Goal: Task Accomplishment & Management: Manage account settings

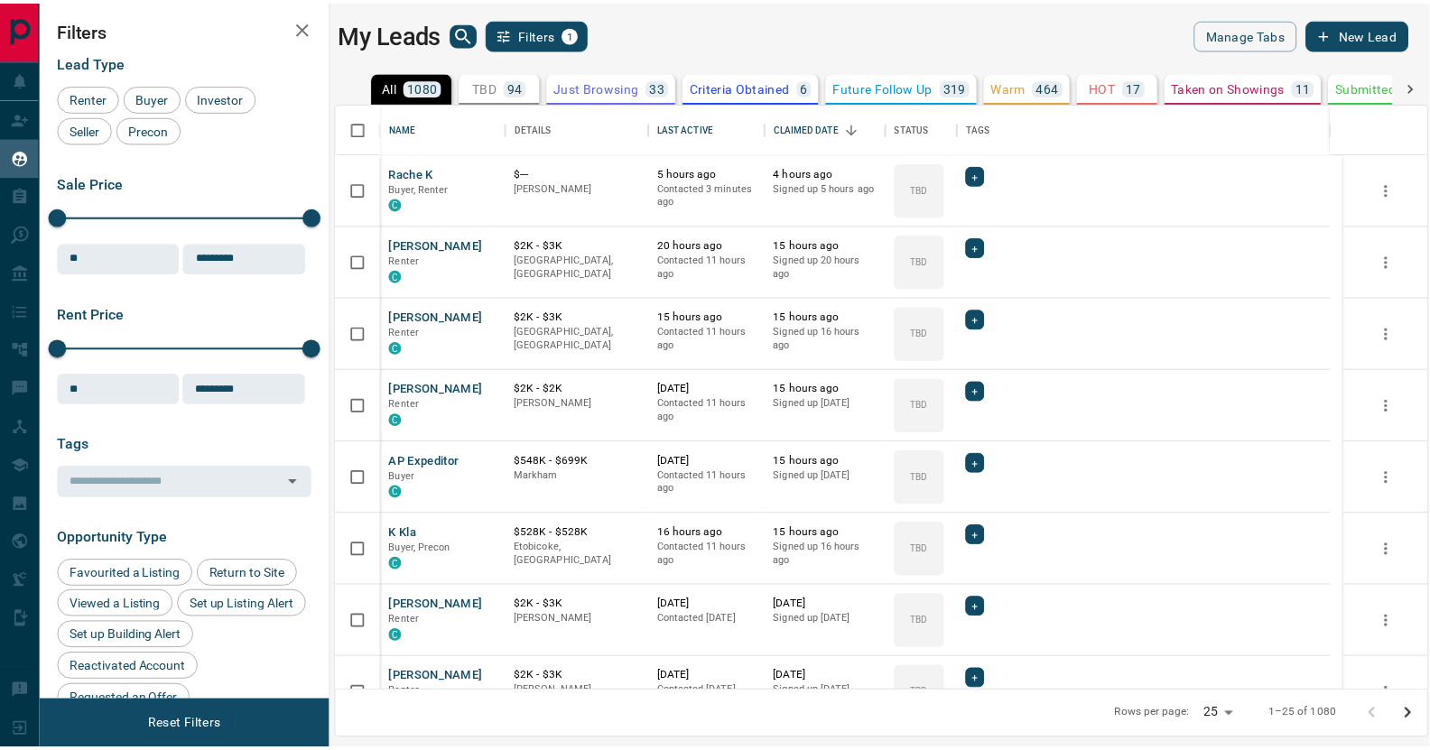
scroll to position [576, 1090]
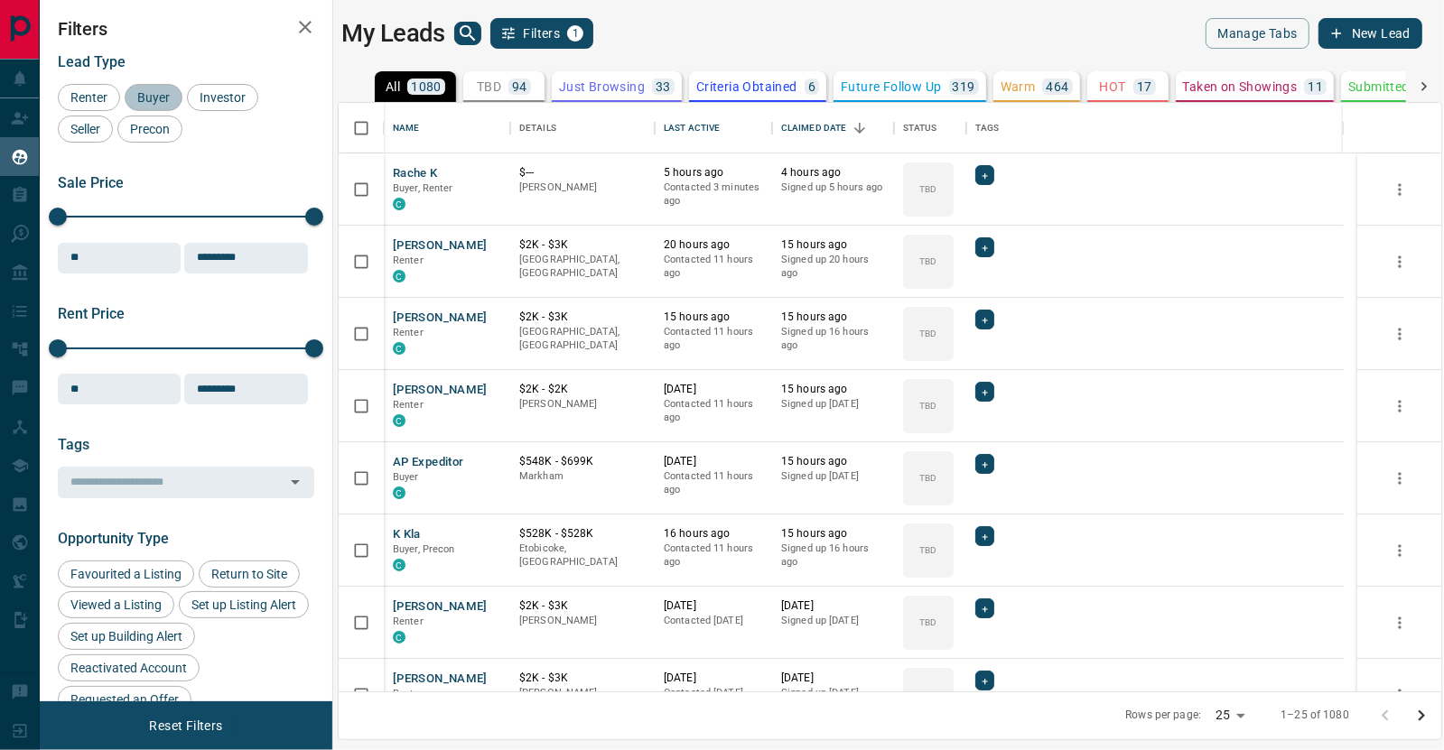
click at [142, 99] on span "Buyer" at bounding box center [153, 97] width 45 height 14
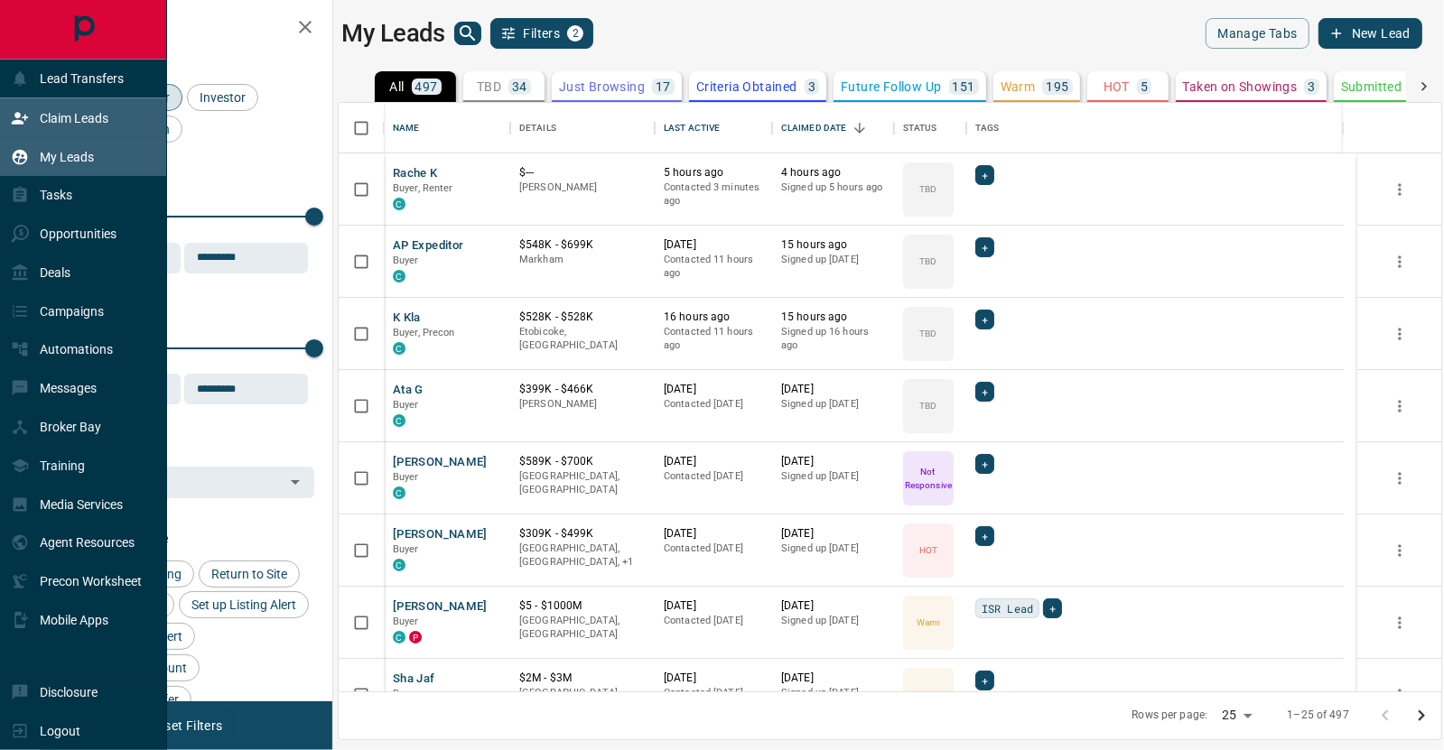
click at [53, 117] on p "Claim Leads" at bounding box center [74, 118] width 69 height 14
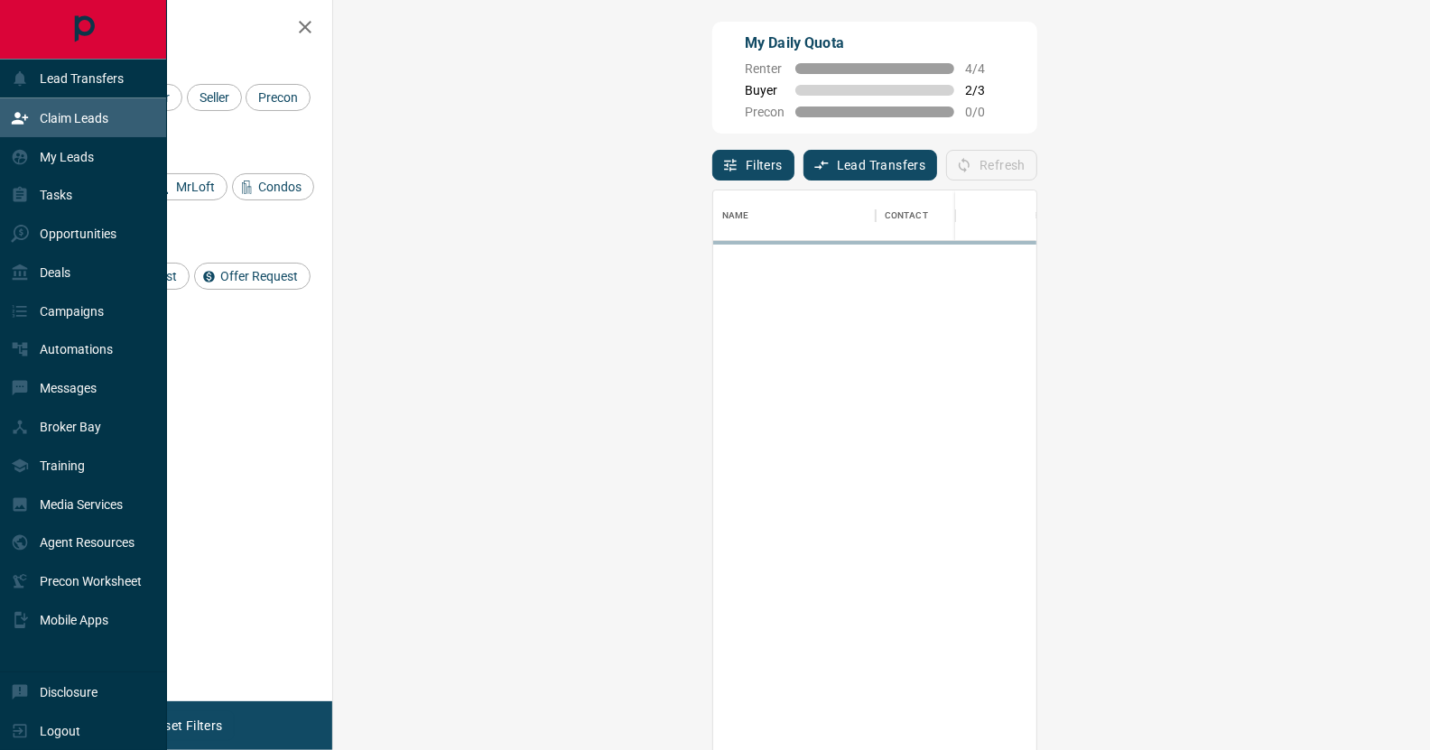
scroll to position [559, 1045]
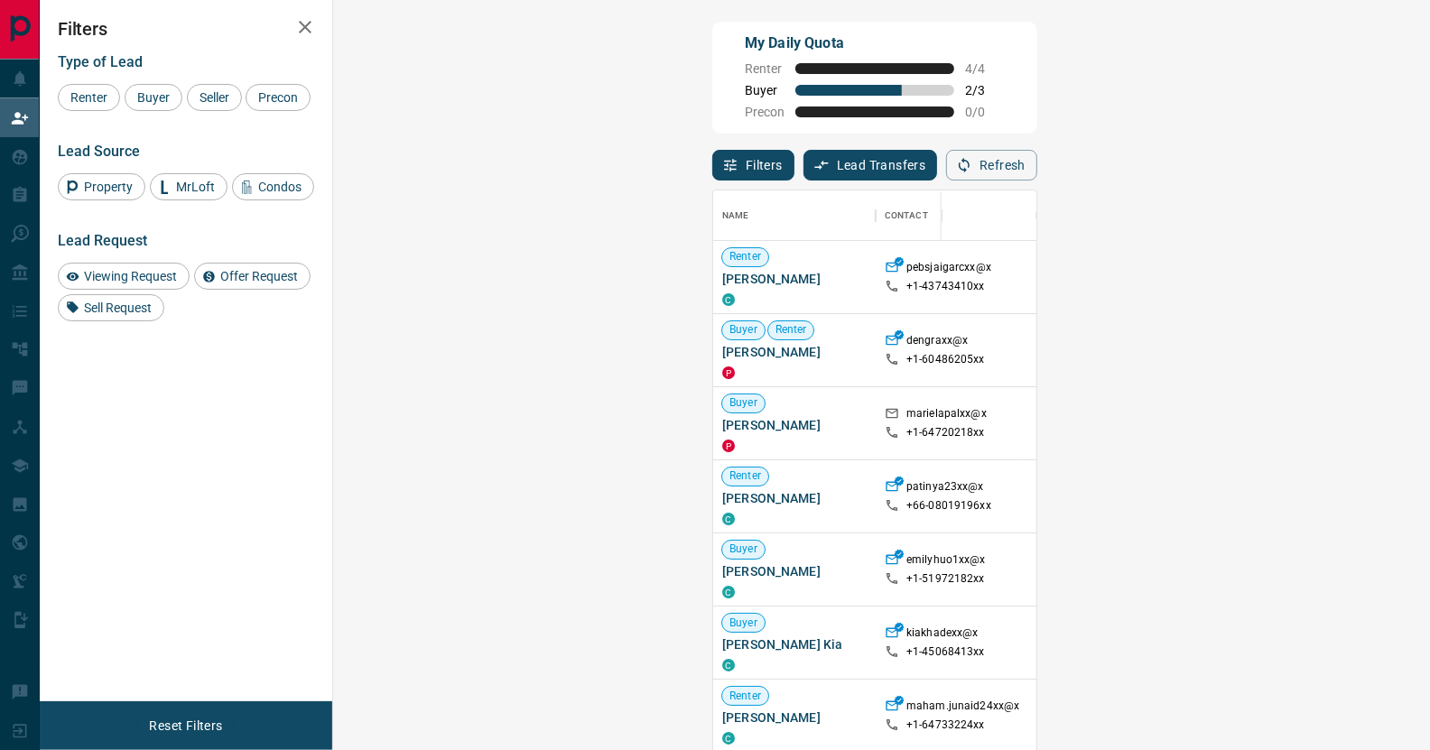
click at [244, 23] on h2 "Filters" at bounding box center [186, 29] width 256 height 22
drag, startPoint x: 160, startPoint y: 93, endPoint x: 172, endPoint y: 89, distance: 13.1
click at [160, 94] on span "Buyer" at bounding box center [153, 97] width 45 height 14
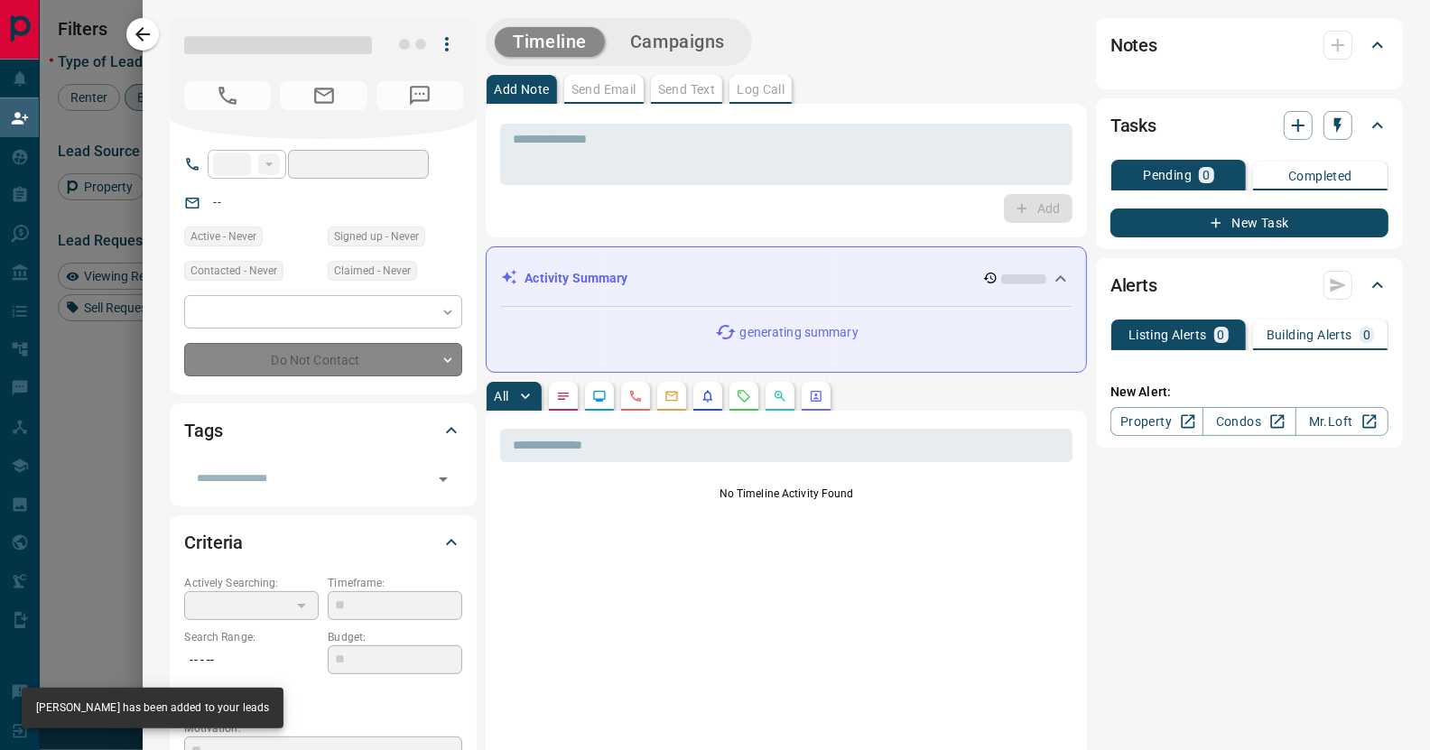
type input "**"
type input "**********"
type input "**"
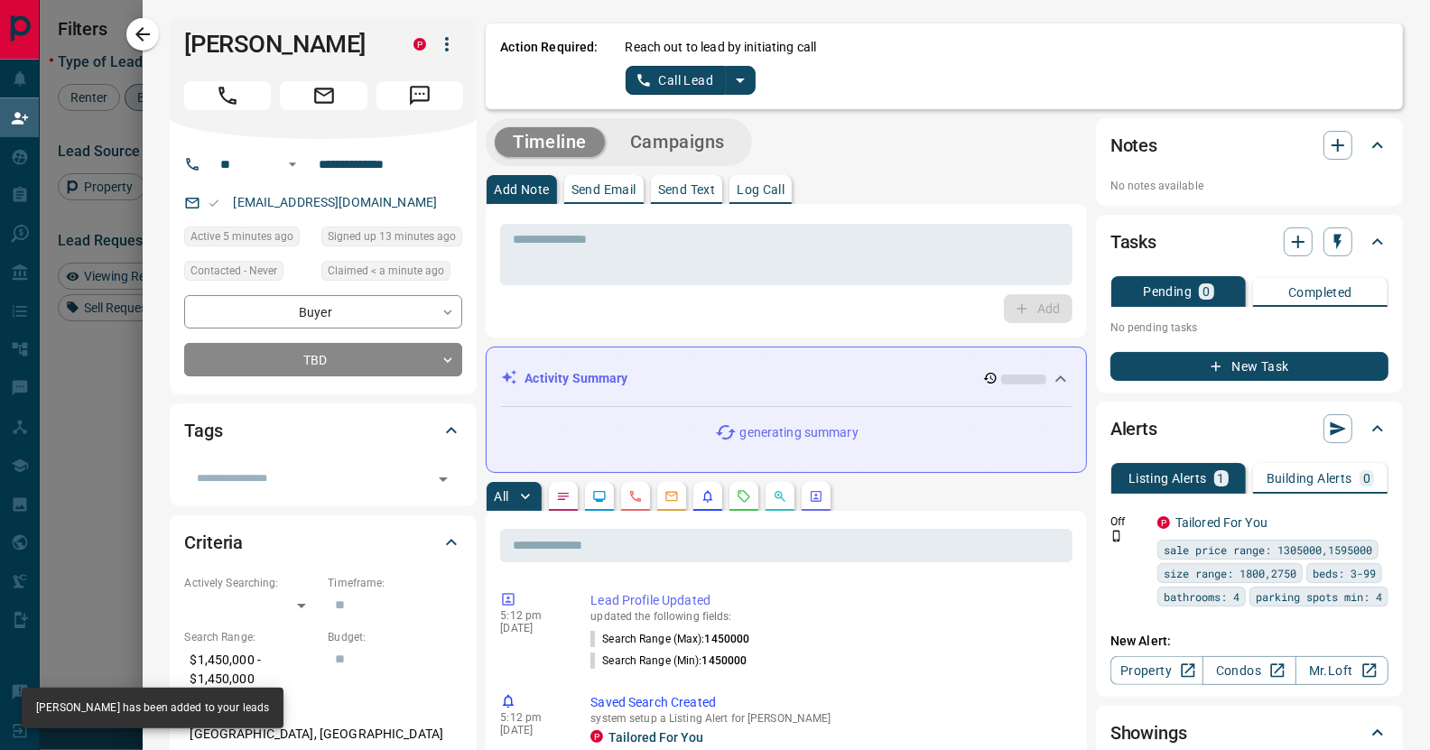
click at [736, 79] on icon "split button" at bounding box center [740, 81] width 22 height 22
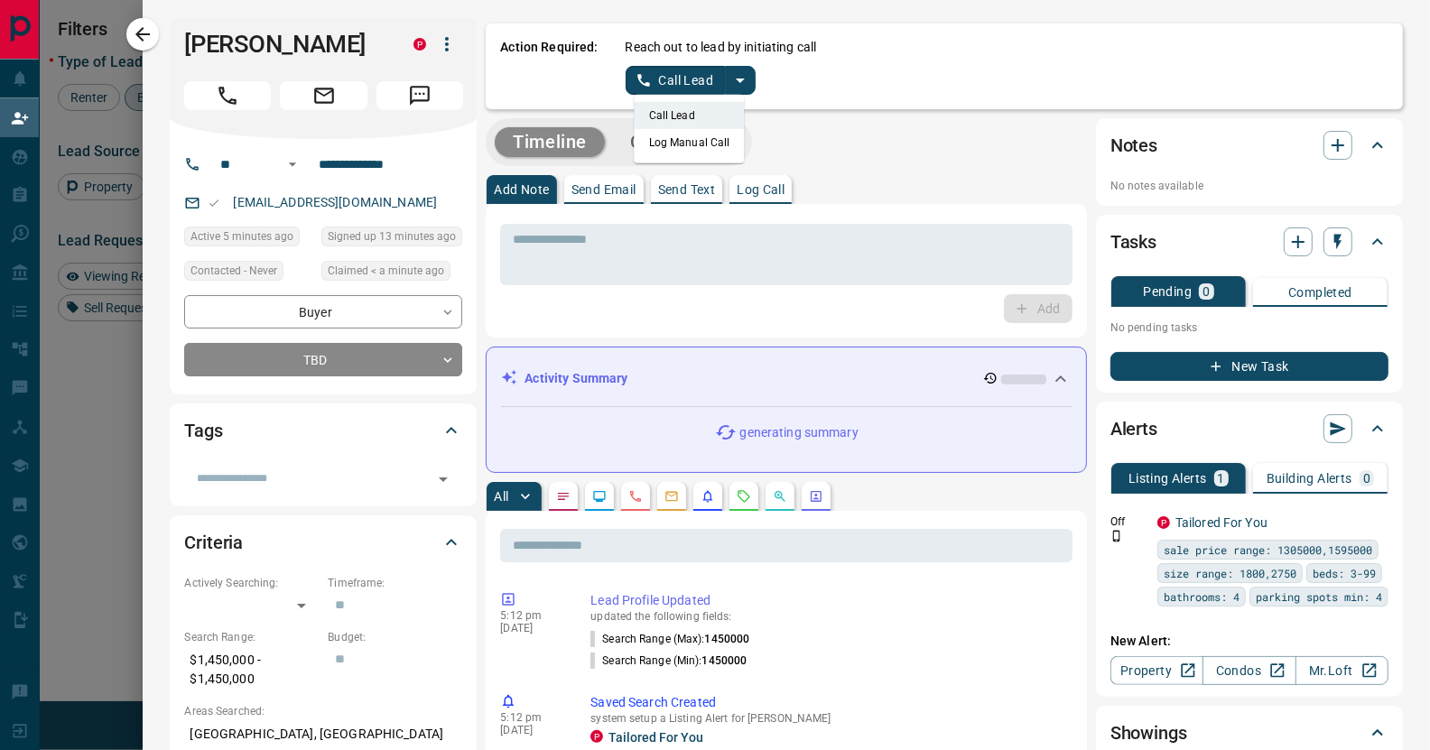
click at [687, 148] on li "Log Manual Call" at bounding box center [690, 142] width 110 height 27
click at [646, 71] on button "Log Manual Call" at bounding box center [685, 80] width 119 height 29
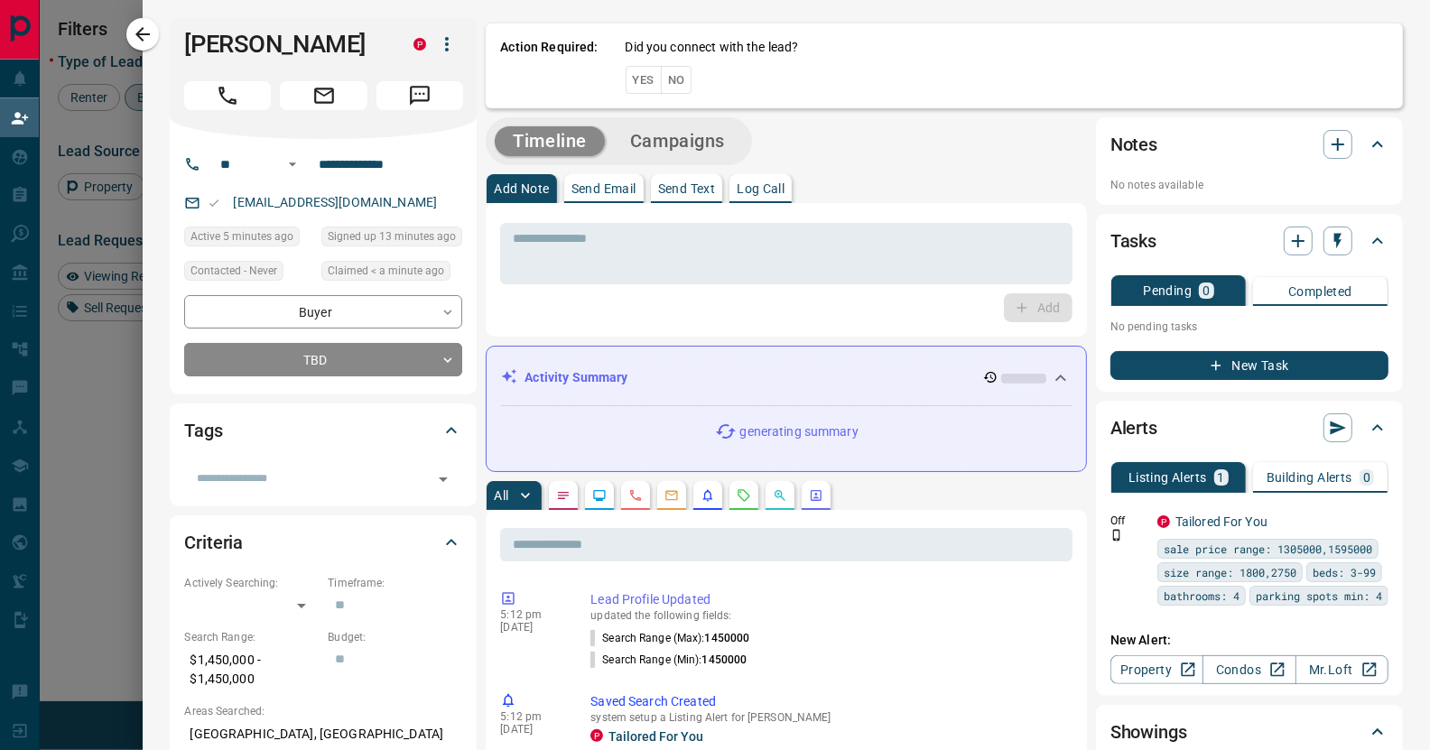
click at [626, 85] on button "Yes" at bounding box center [644, 80] width 36 height 28
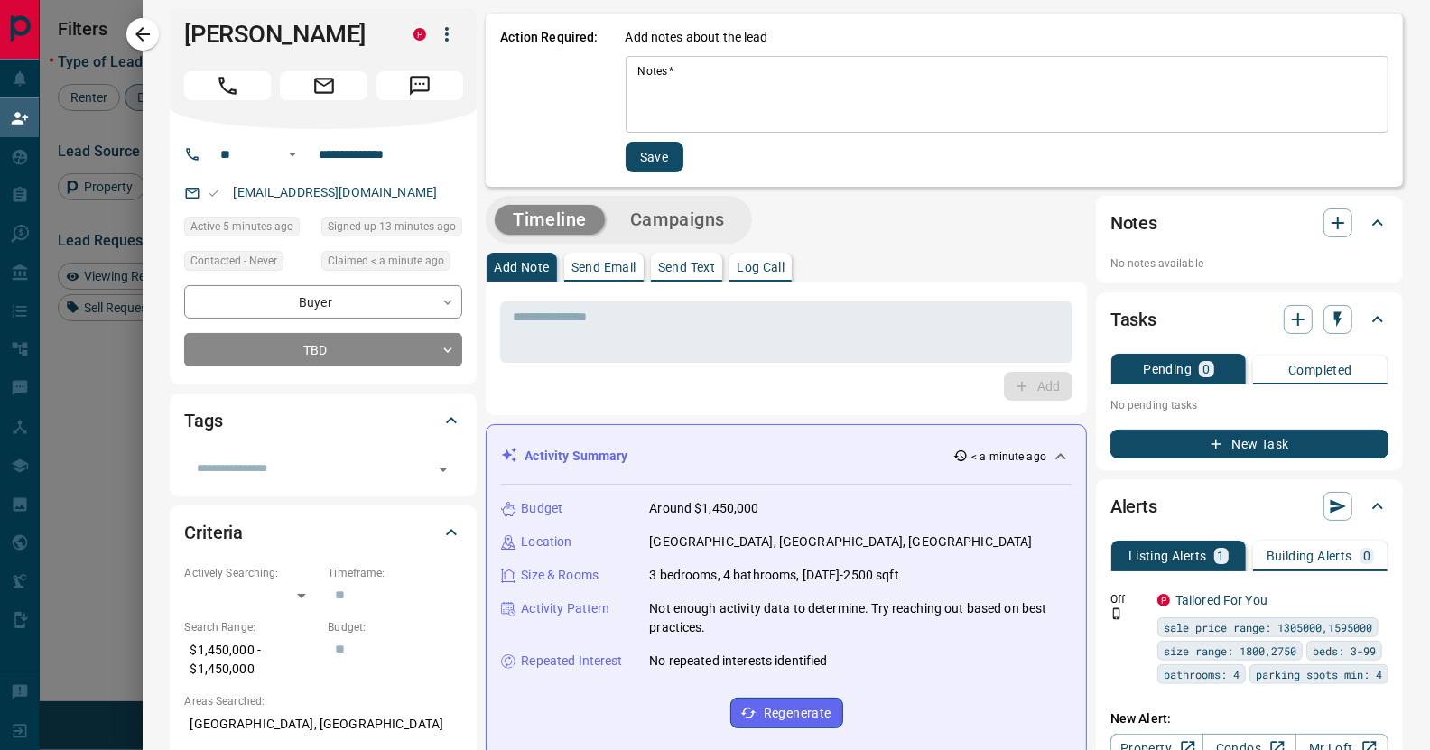
scroll to position [0, 0]
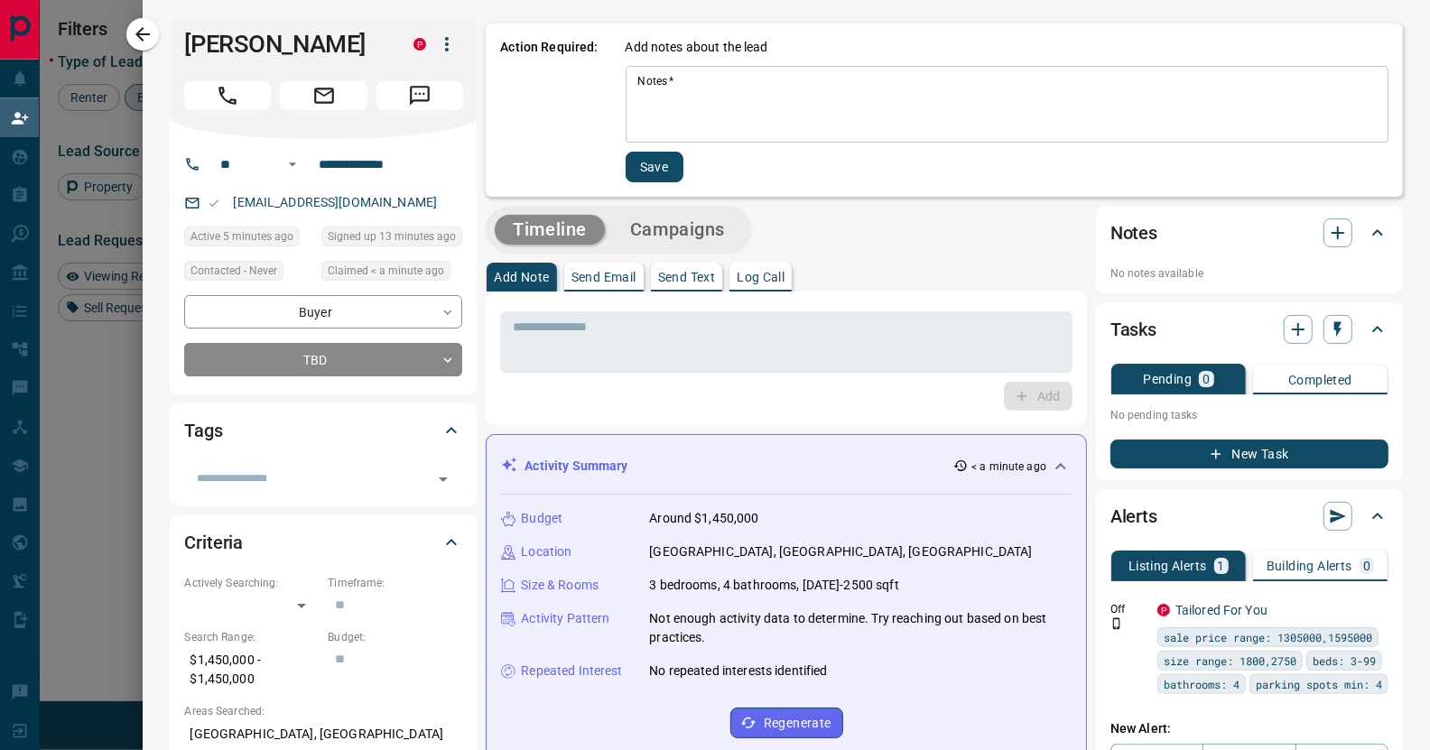
click at [762, 60] on div "Add notes about the lead Notes   * * Notes   * Save" at bounding box center [1007, 110] width 763 height 144
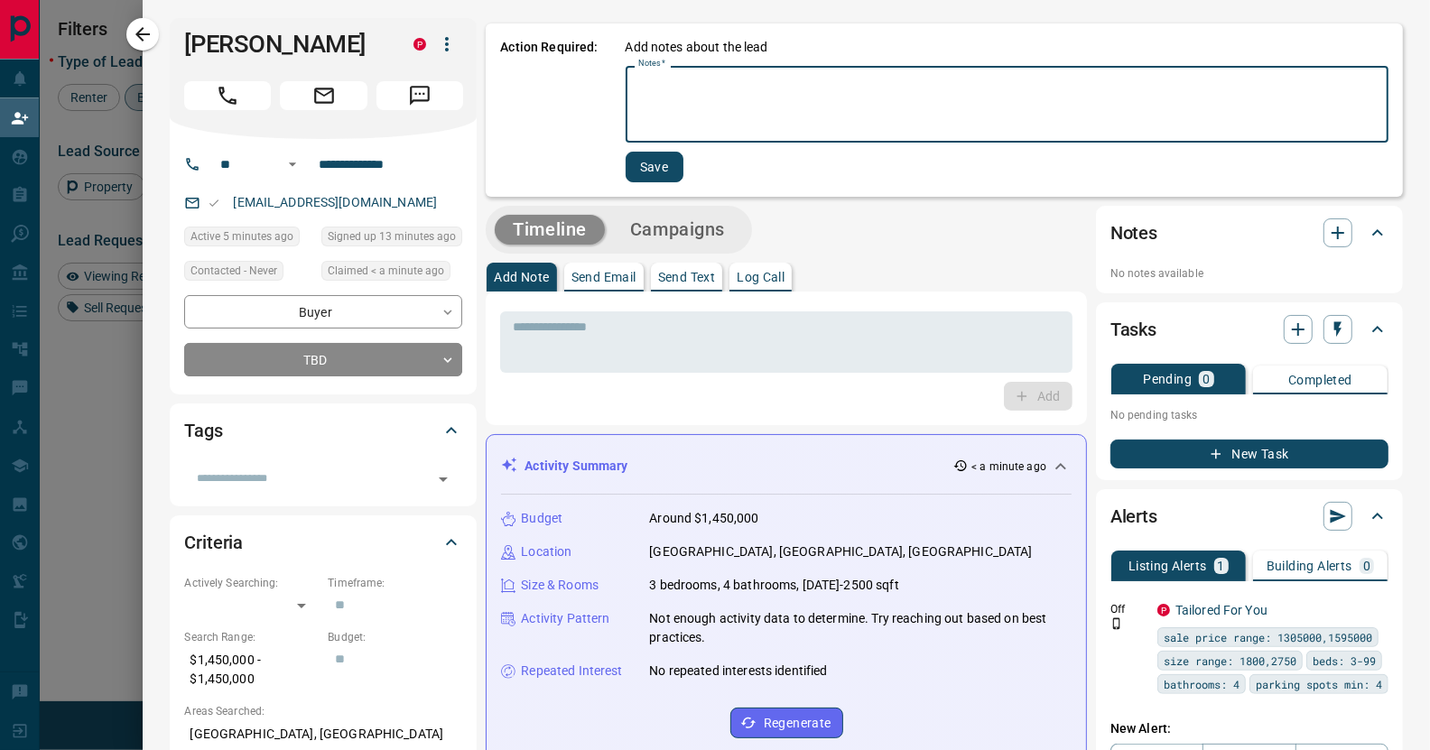
click at [762, 104] on textarea "Notes   *" at bounding box center [1007, 104] width 738 height 61
type textarea "*********"
click at [627, 164] on button "Save" at bounding box center [653, 167] width 58 height 31
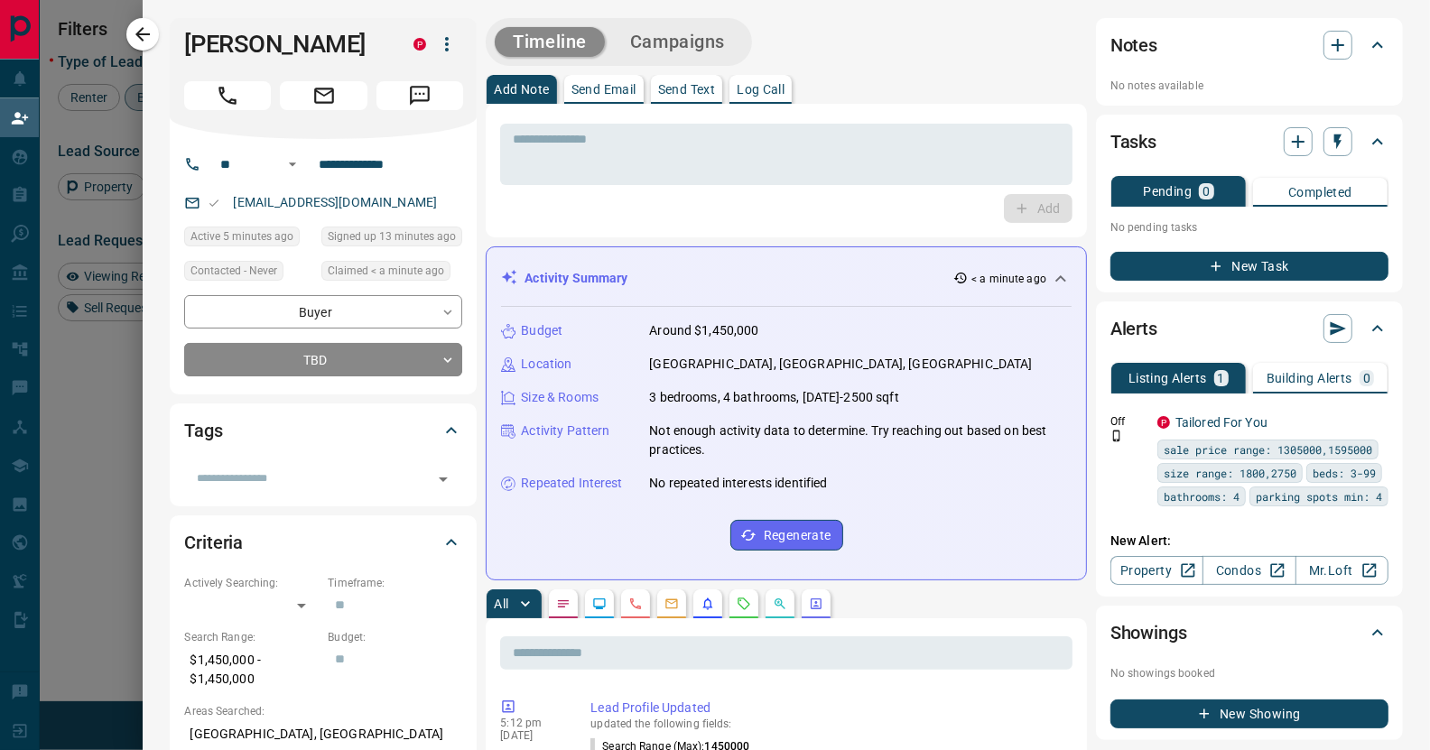
click at [139, 40] on icon "button" at bounding box center [143, 34] width 22 height 22
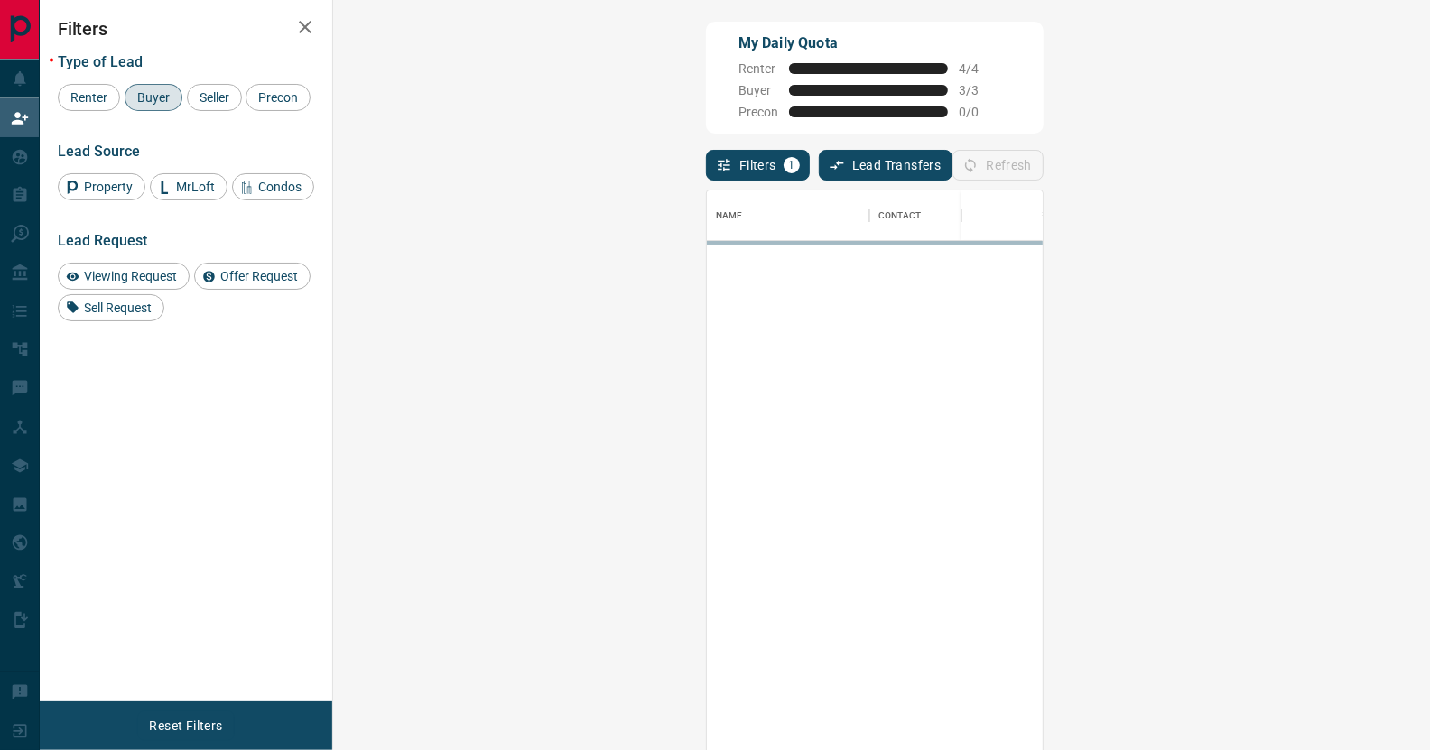
scroll to position [559, 1045]
